Goal: Find specific page/section: Find specific page/section

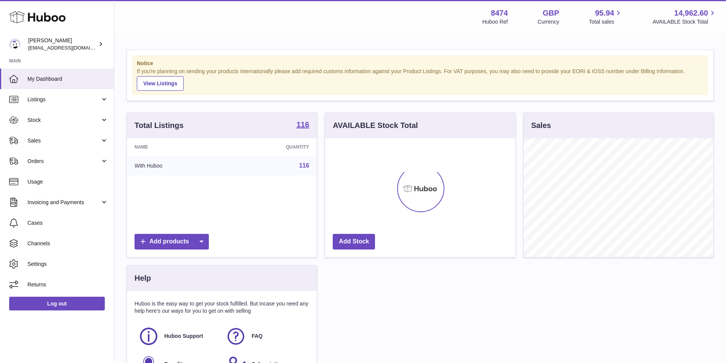
scroll to position [119, 190]
click at [50, 139] on span "Sales" at bounding box center [63, 140] width 73 height 7
click at [46, 142] on span "Sales" at bounding box center [63, 140] width 73 height 7
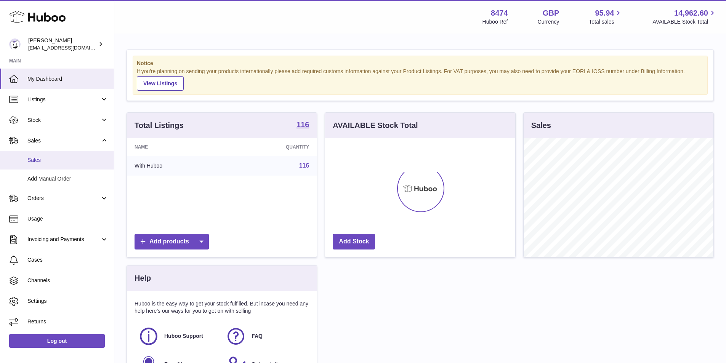
click at [40, 158] on span "Sales" at bounding box center [67, 160] width 81 height 7
